Goal: Information Seeking & Learning: Learn about a topic

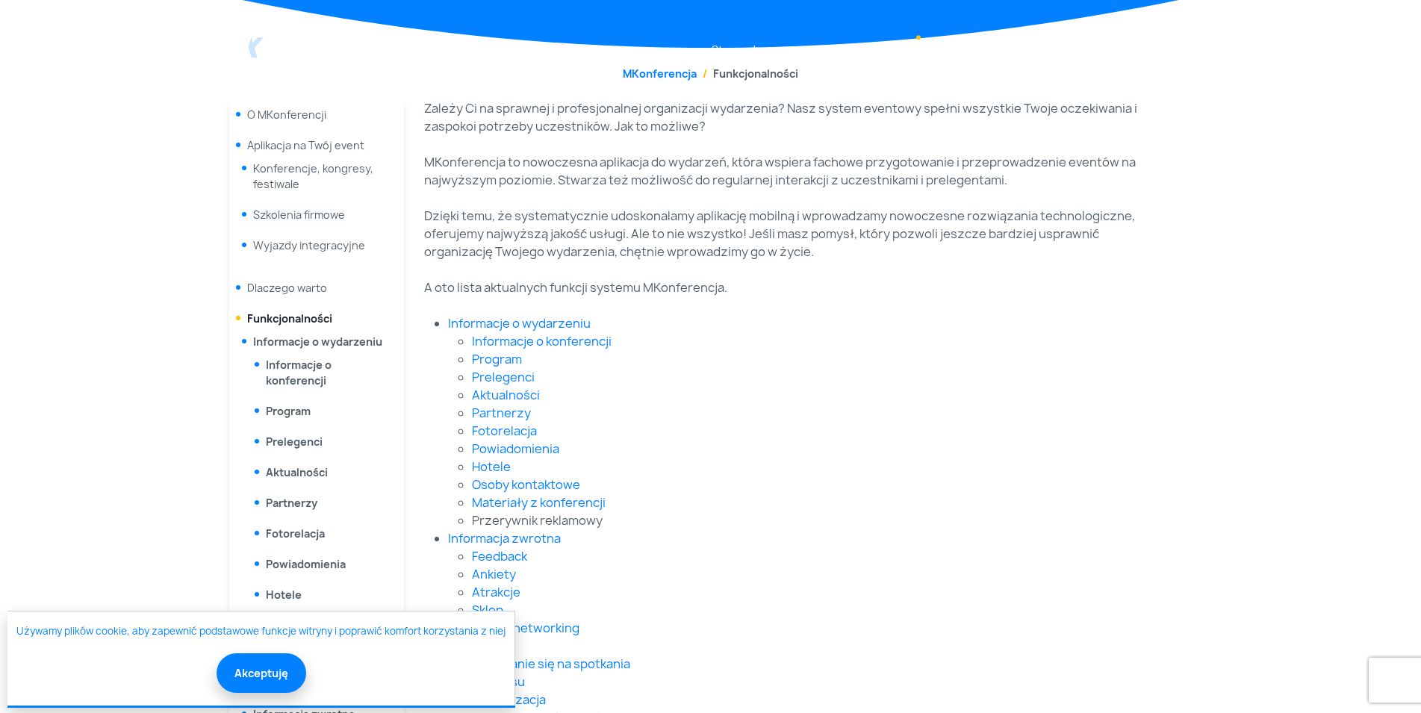
scroll to position [457, 0]
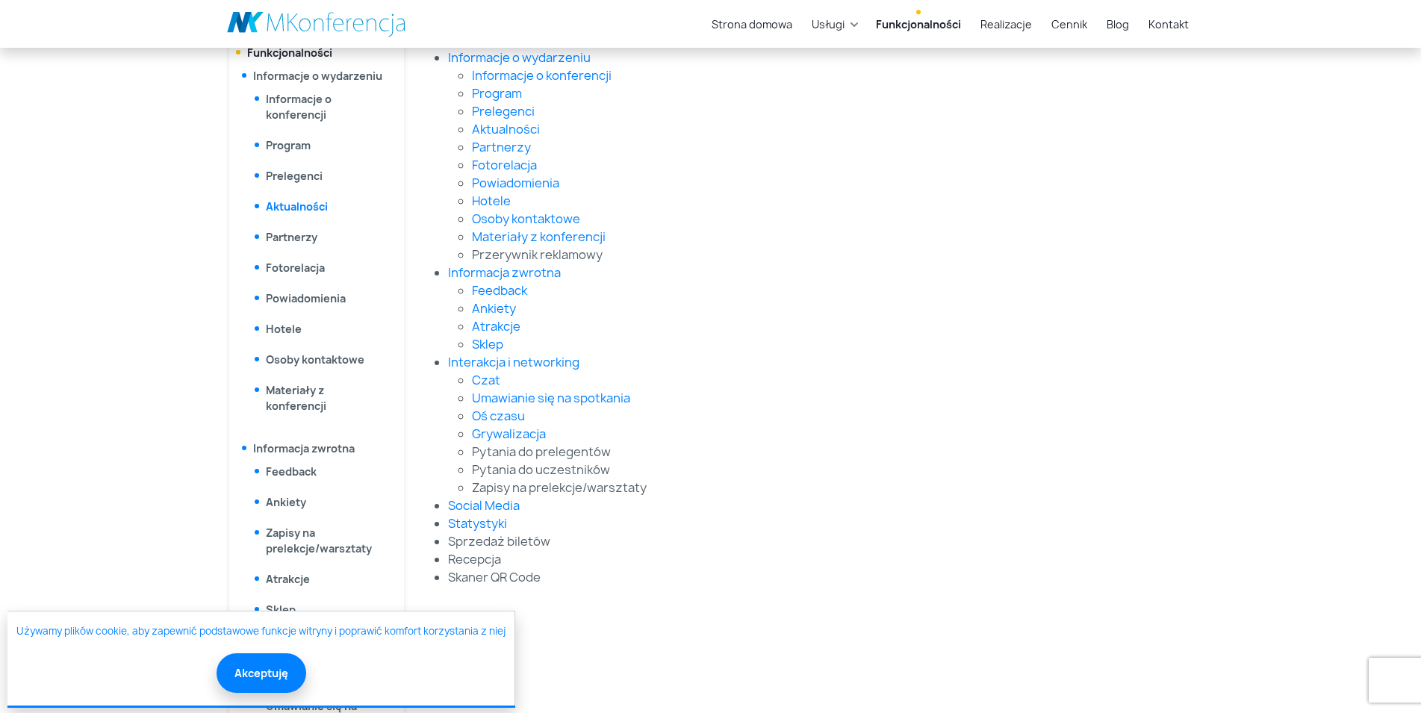
click at [288, 213] on link "Aktualności" at bounding box center [297, 206] width 62 height 14
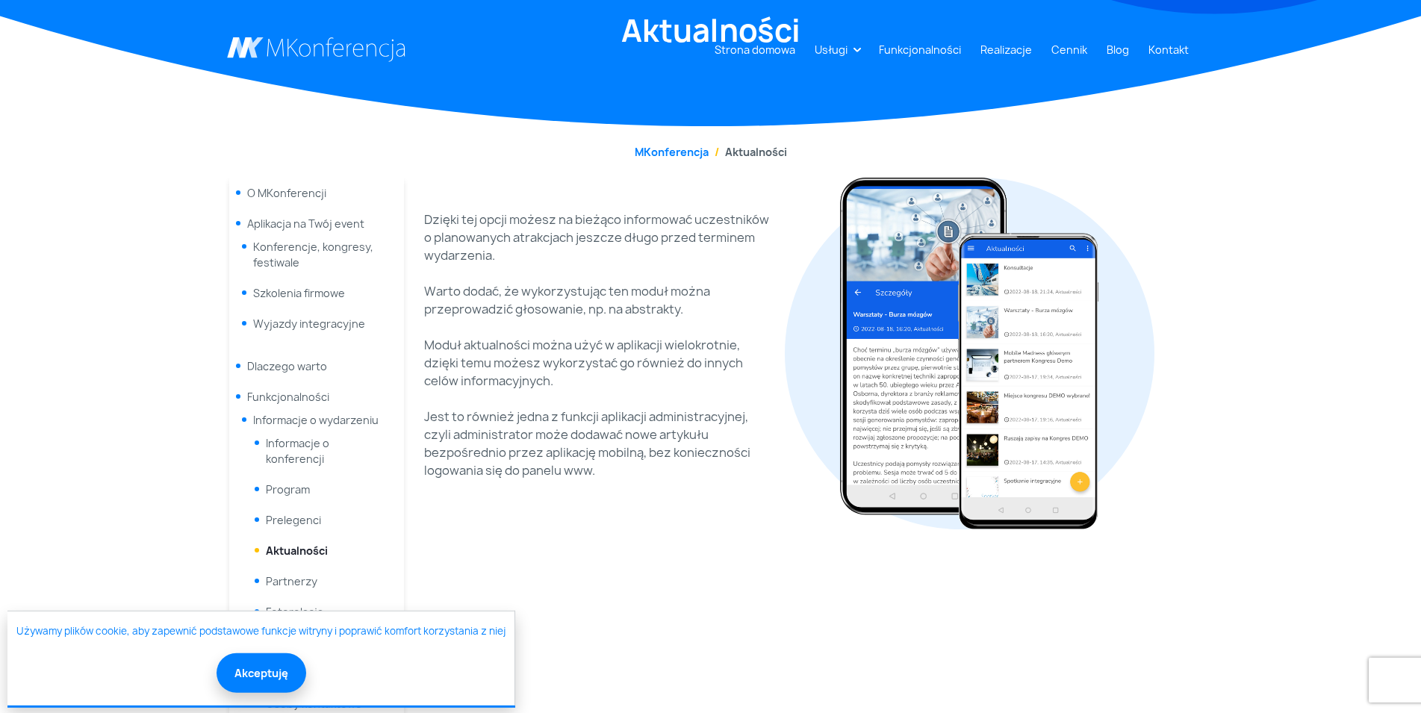
scroll to position [152, 0]
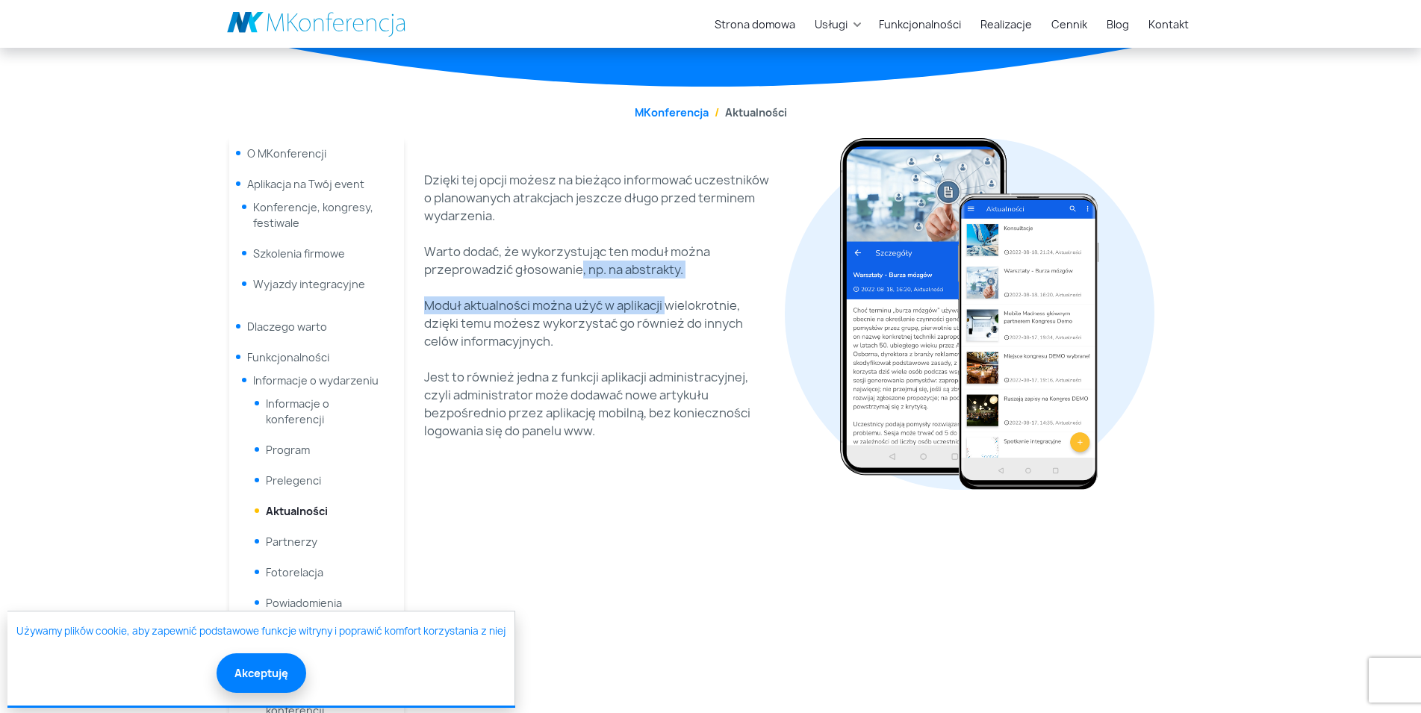
drag, startPoint x: 580, startPoint y: 268, endPoint x: 668, endPoint y: 305, distance: 95.0
click at [668, 305] on div "Dzięki tej opcji możesz na bieżąco informować uczestników o planowanych atrakcj…" at bounding box center [600, 314] width 352 height 287
click at [595, 347] on p "Moduł aktualności można użyć w aplikacji wielokrotnie, dzięki temu możesz wykor…" at bounding box center [600, 324] width 352 height 54
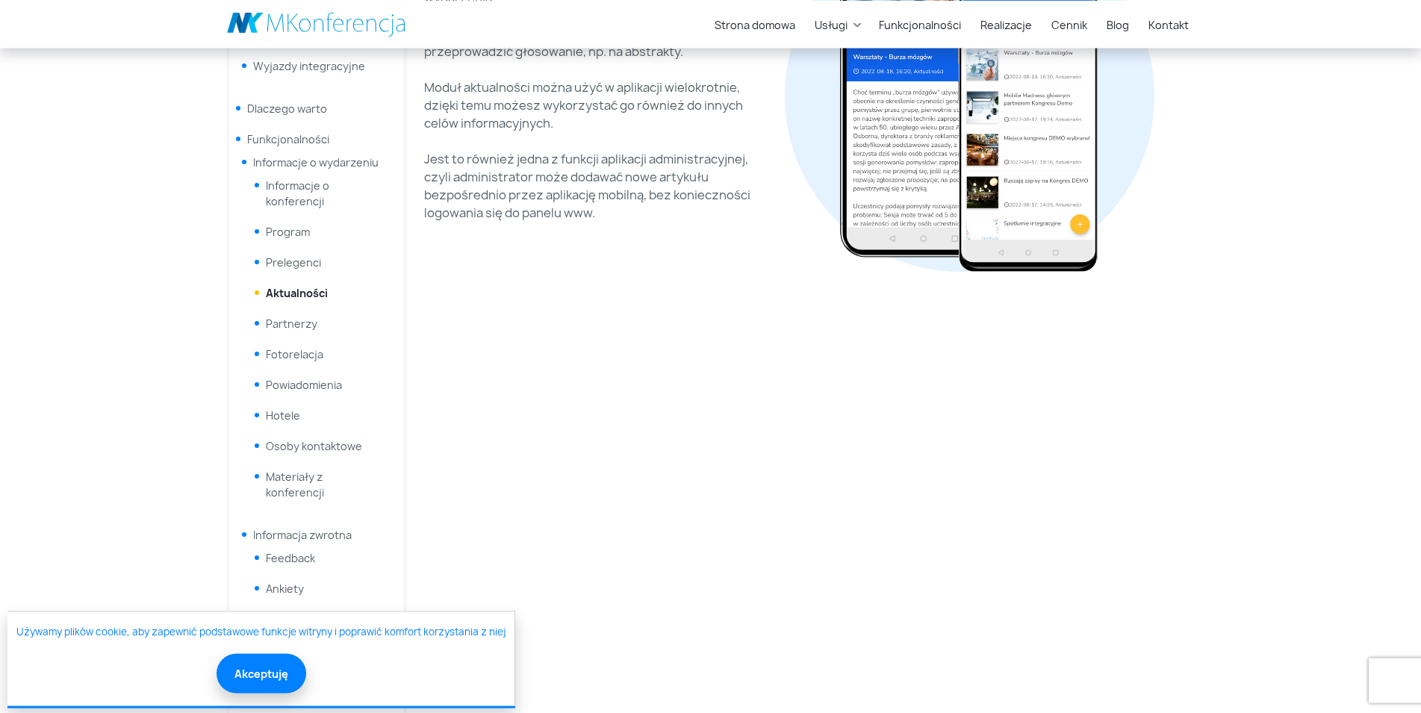
scroll to position [381, 0]
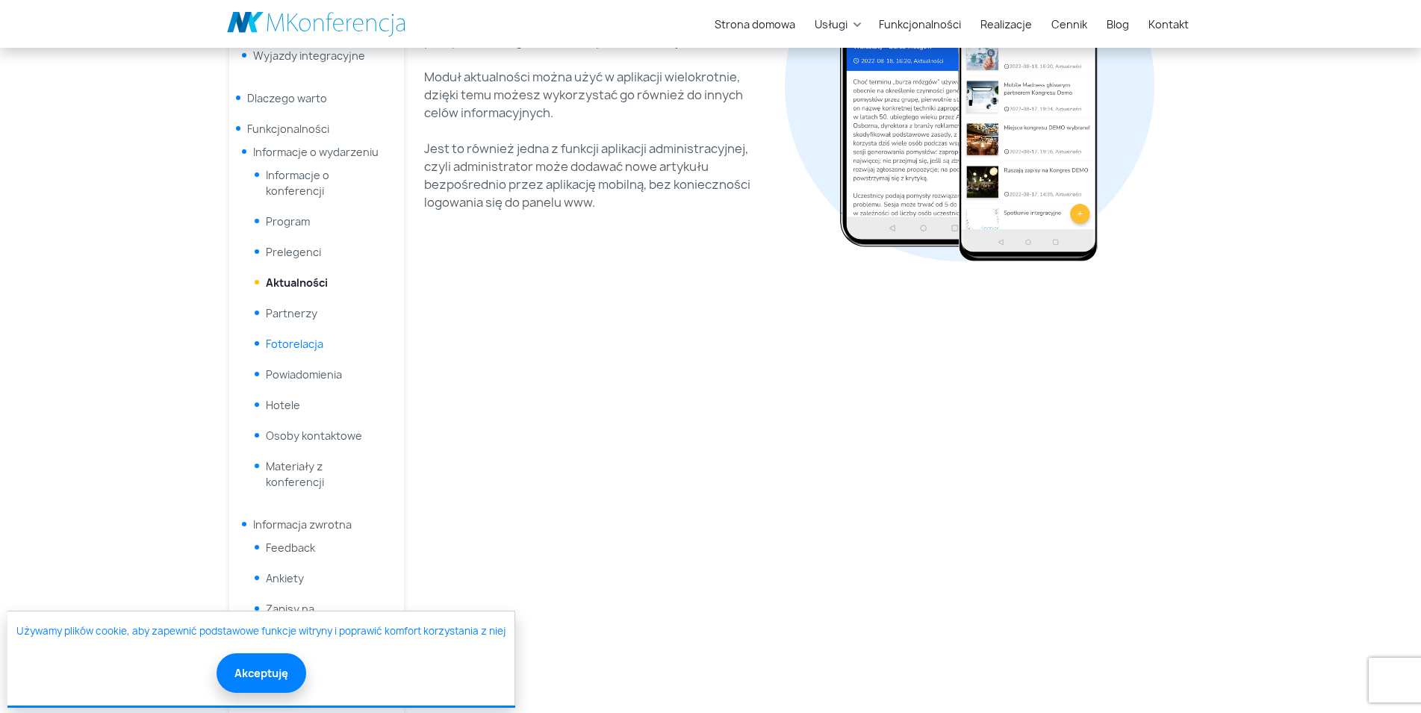
click at [318, 340] on link "Fotorelacja" at bounding box center [295, 344] width 58 height 14
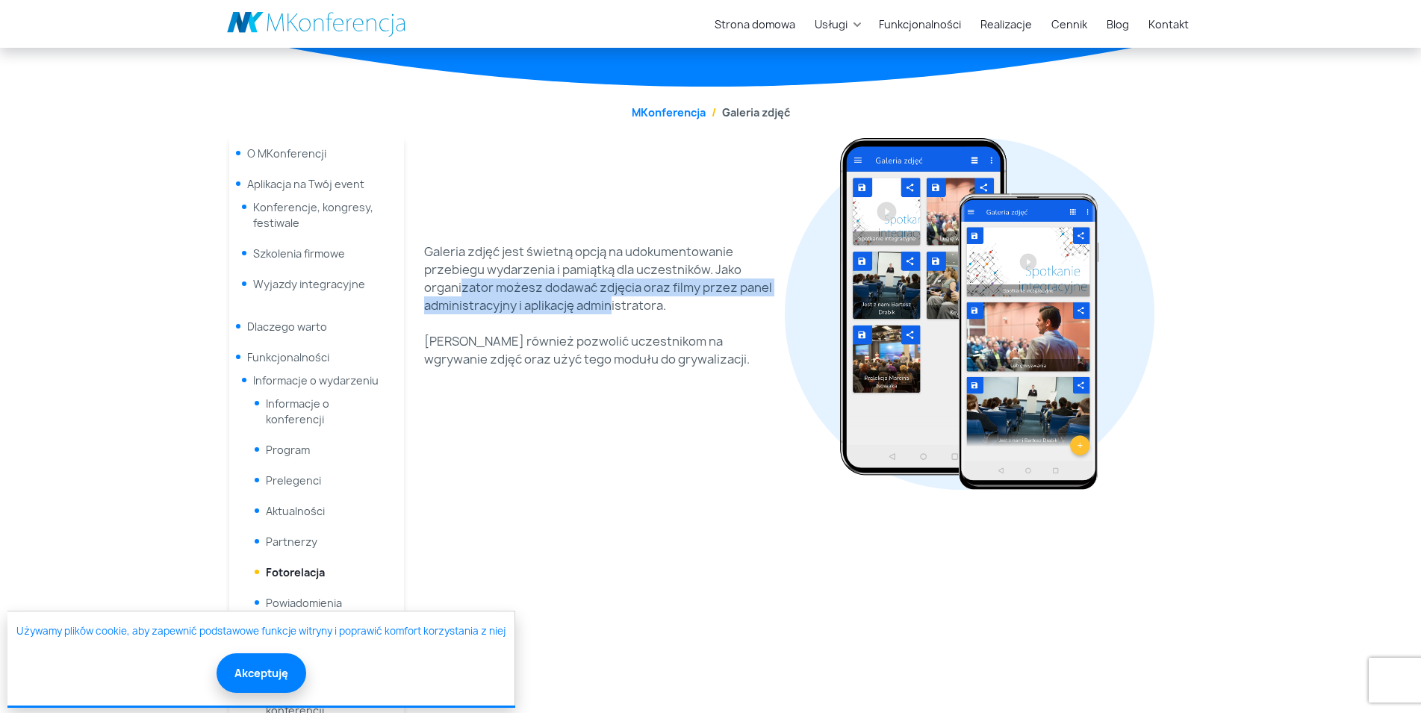
drag, startPoint x: 460, startPoint y: 285, endPoint x: 610, endPoint y: 308, distance: 151.9
click at [610, 308] on p "Galeria zdjęć jest świetną opcją na udokumentowanie przebiegu wydarzenia i pami…" at bounding box center [600, 279] width 352 height 72
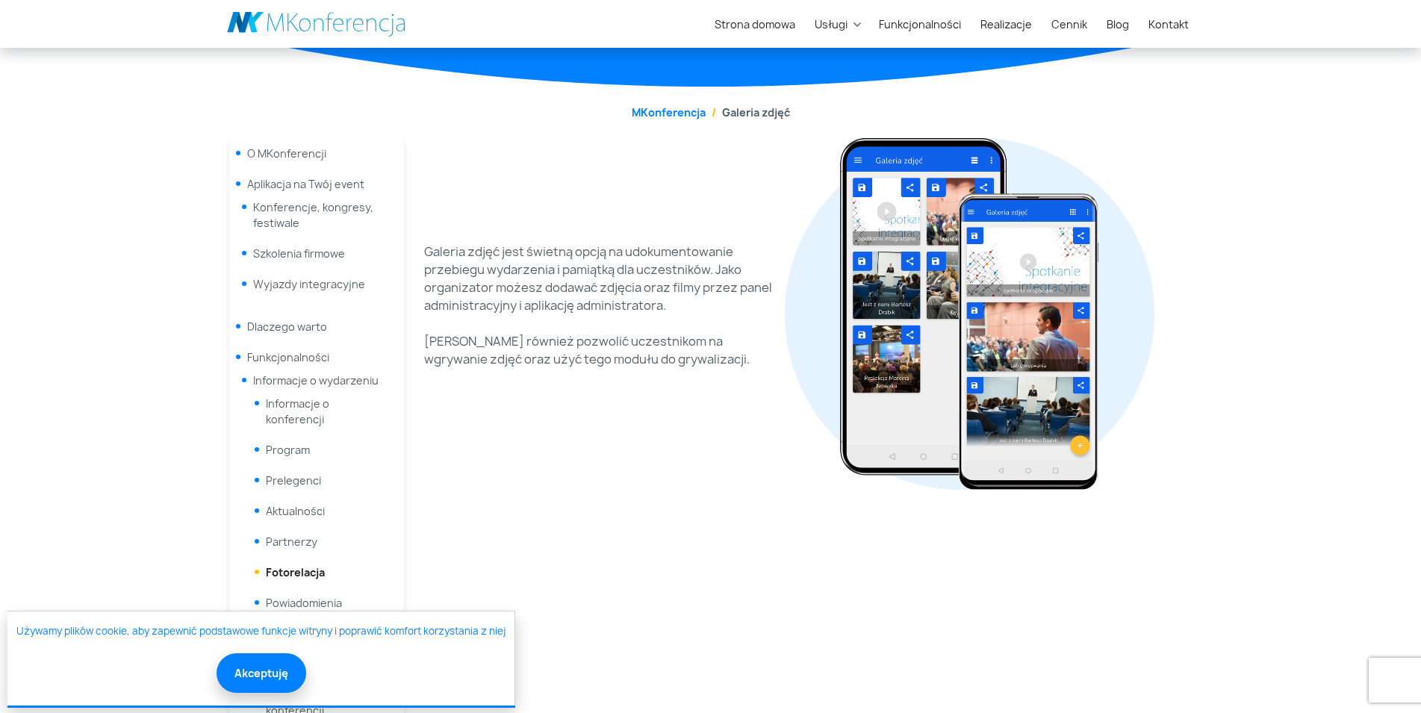
click at [556, 332] on div "Galeria zdjęć jest świetną opcją na udokumentowanie przebiegu wydarzenia i pami…" at bounding box center [600, 314] width 352 height 143
drag, startPoint x: 431, startPoint y: 338, endPoint x: 677, endPoint y: 365, distance: 247.1
click at [677, 365] on p "Możesz również pozwolić uczestnikom na wgrywanie zdjęć oraz użyć tego modułu do…" at bounding box center [600, 350] width 352 height 36
drag, startPoint x: 671, startPoint y: 362, endPoint x: 422, endPoint y: 339, distance: 249.7
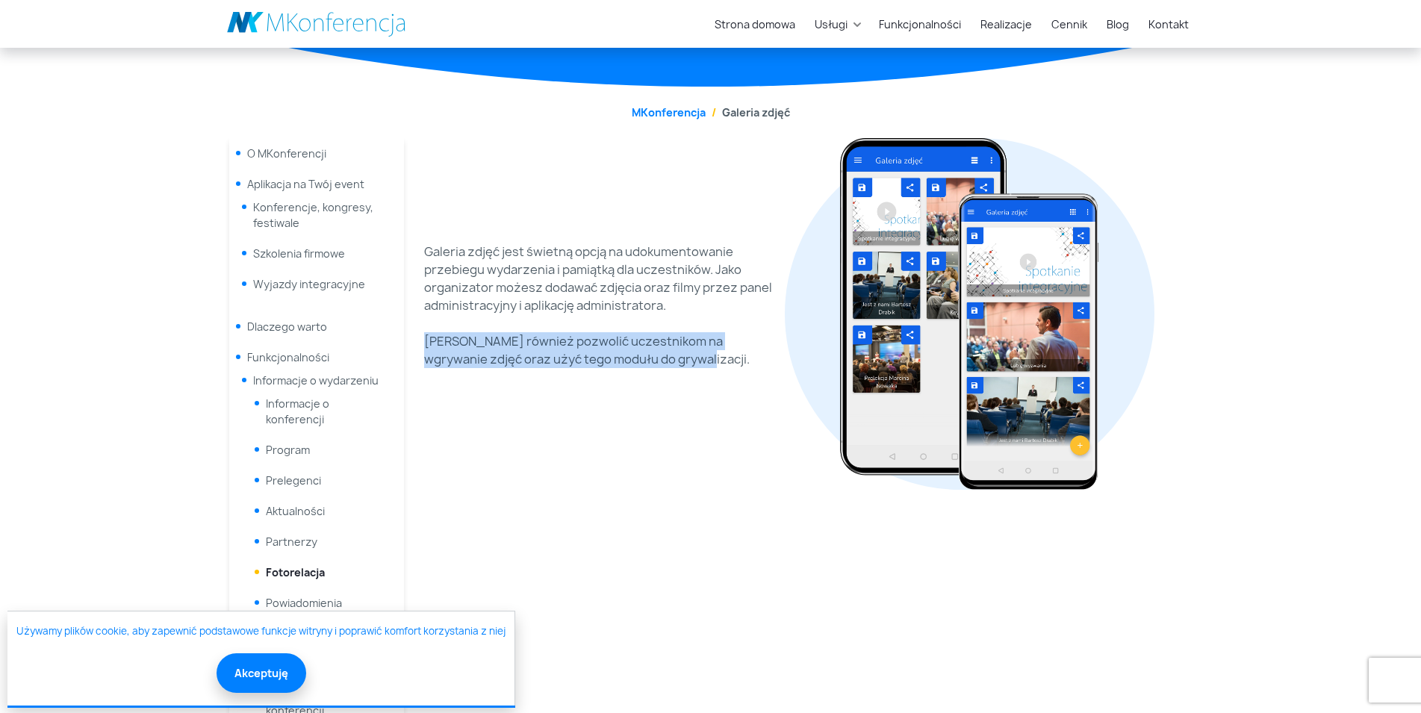
click at [422, 339] on div "Galeria zdjęć jest świetną opcją na udokumentowanie przebiegu wydarzenia i pami…" at bounding box center [600, 314] width 370 height 352
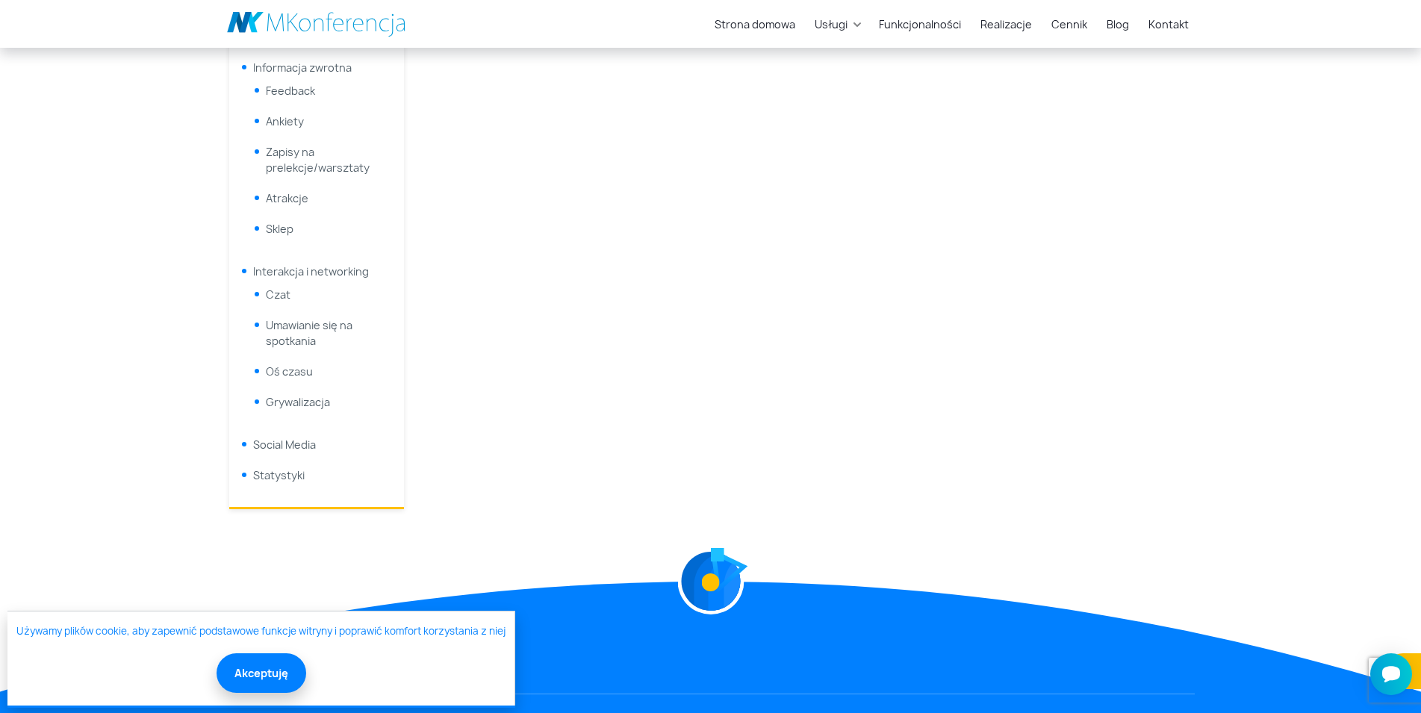
scroll to position [914, 0]
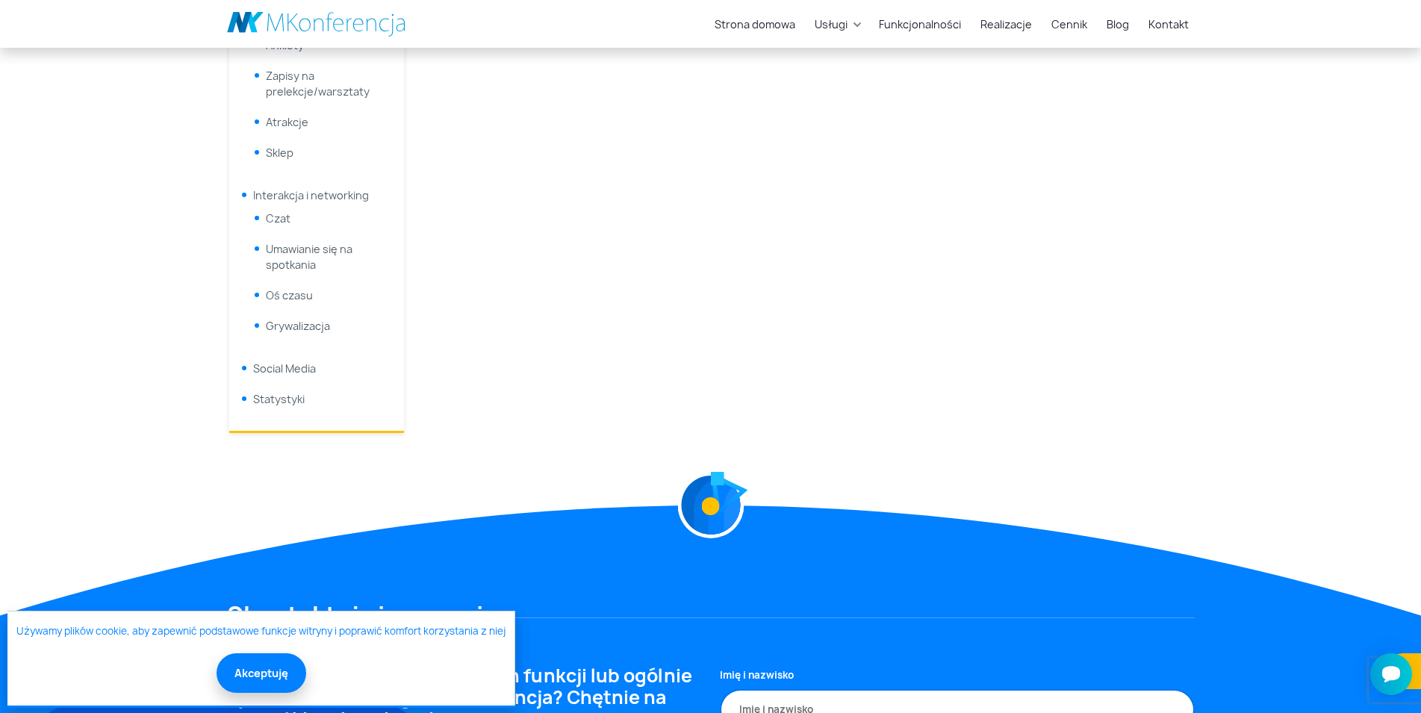
click at [292, 220] on li "Czat" at bounding box center [318, 218] width 140 height 31
click at [278, 217] on link "Czat" at bounding box center [278, 218] width 25 height 14
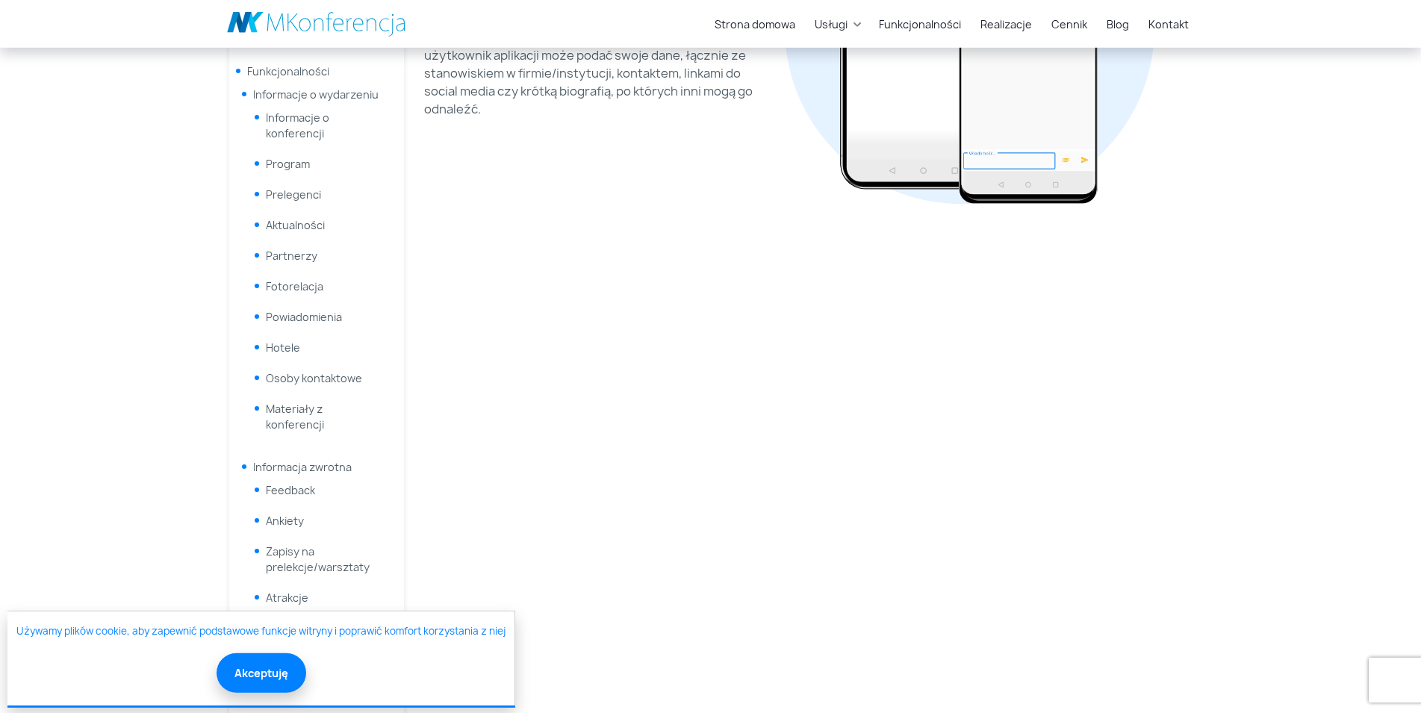
scroll to position [457, 0]
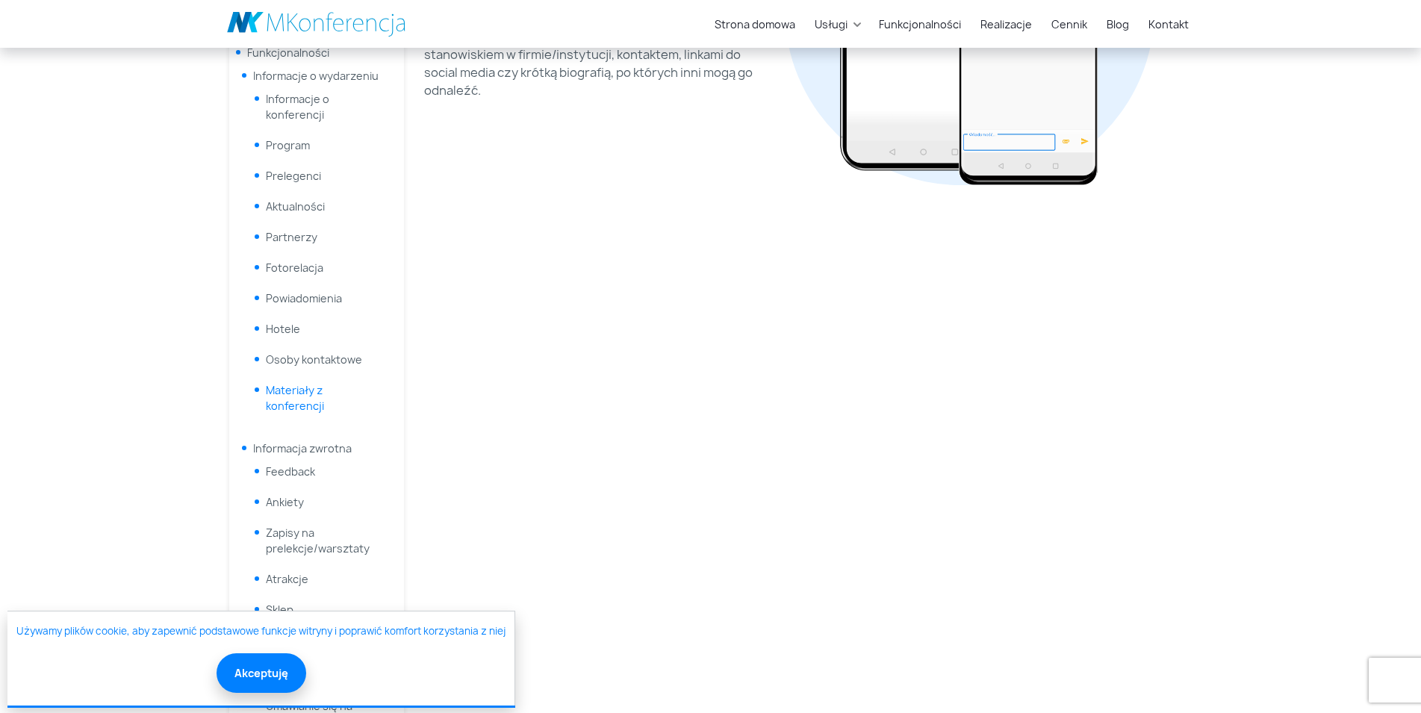
click at [308, 405] on link "Materiały z konferencji" at bounding box center [295, 398] width 58 height 30
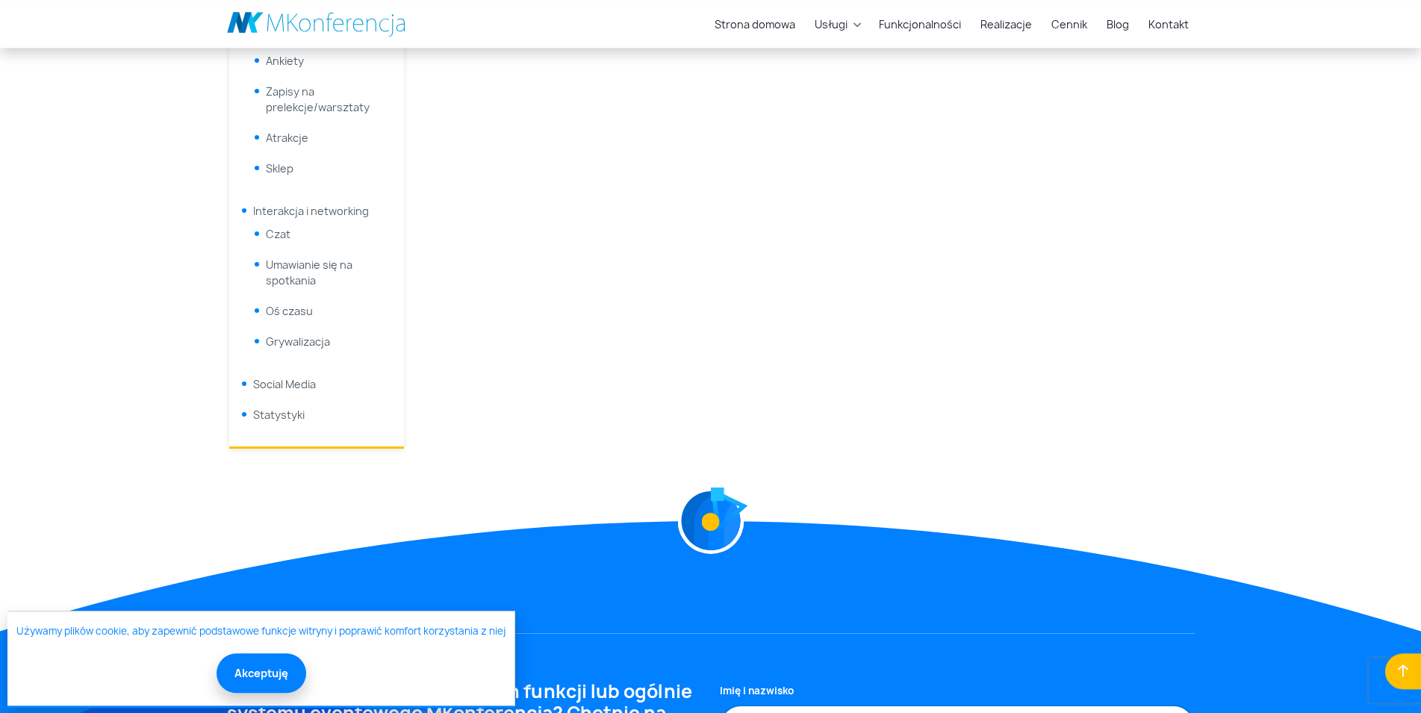
scroll to position [914, 0]
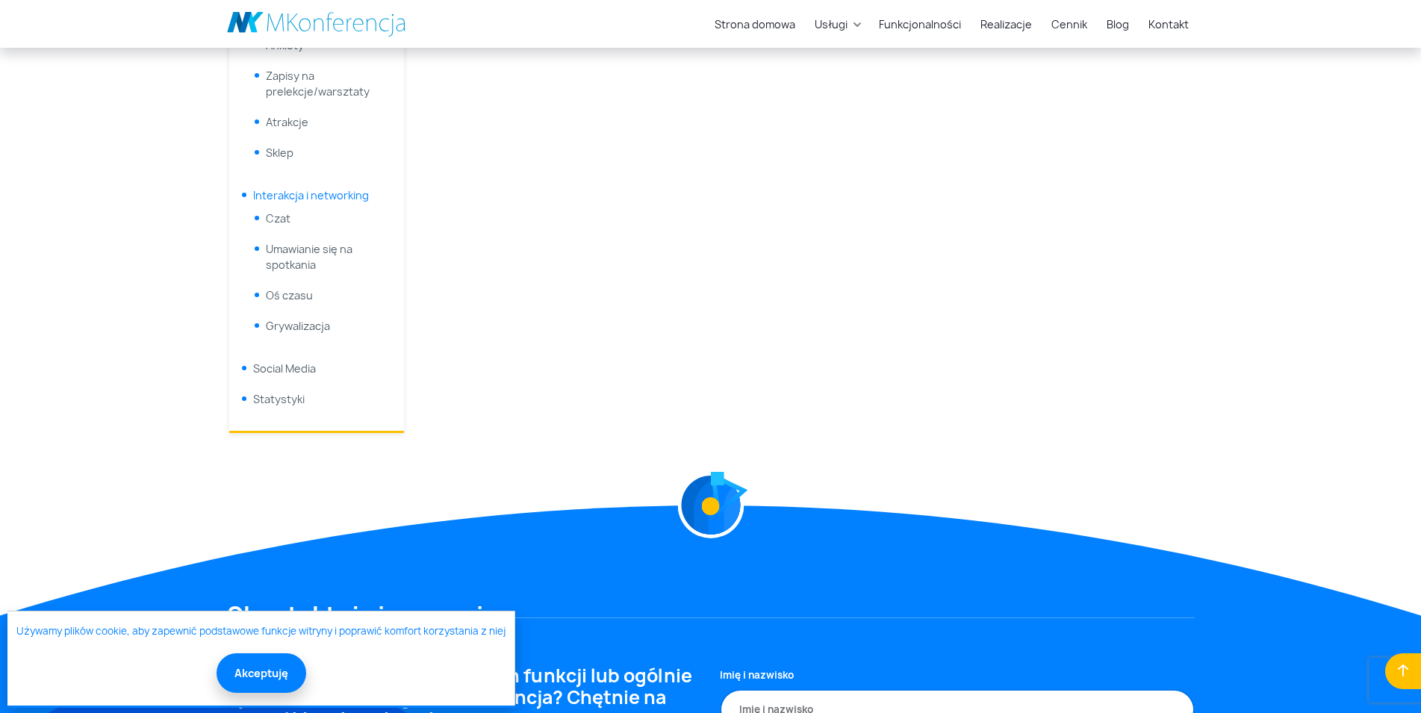
click at [323, 196] on link "Interakcja i networking" at bounding box center [311, 195] width 116 height 14
